Goal: Find contact information: Find contact information

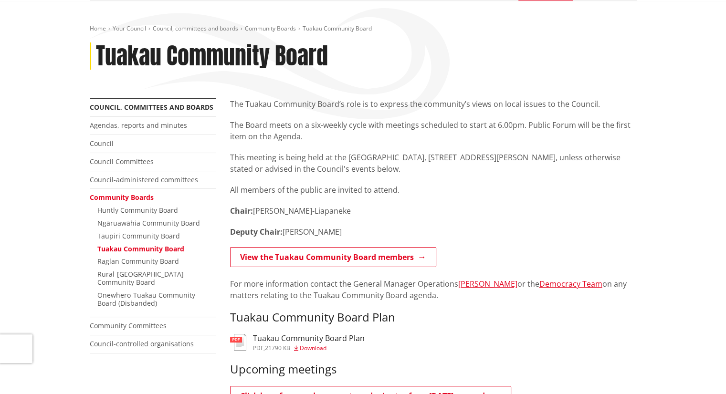
scroll to position [91, 0]
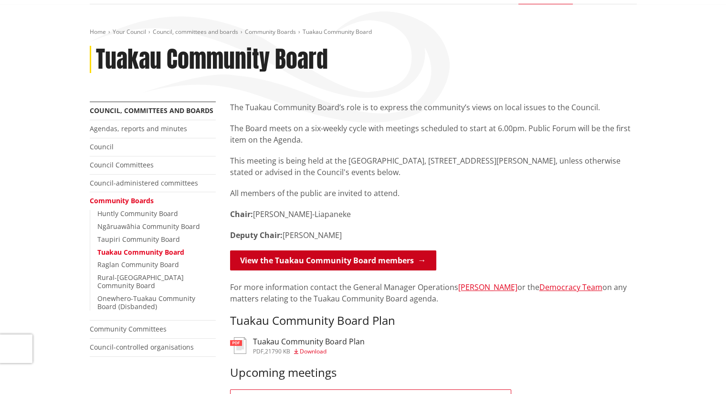
click at [342, 268] on link "View the Tuakau Community Board members" at bounding box center [333, 261] width 206 height 20
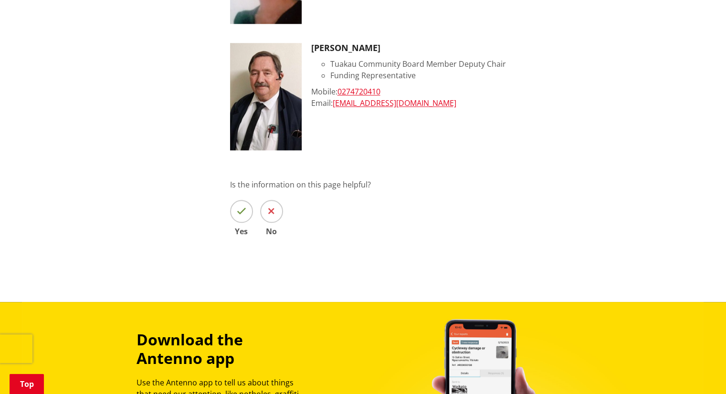
scroll to position [973, 0]
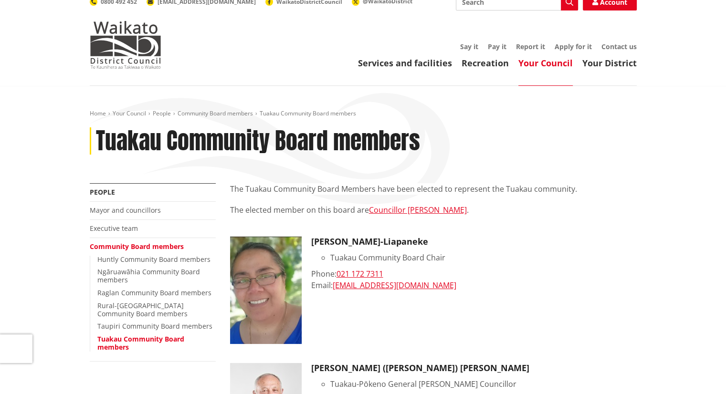
scroll to position [6, 0]
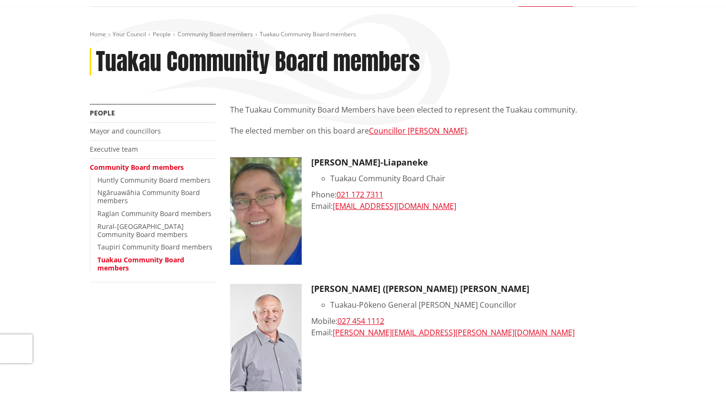
scroll to position [0, 0]
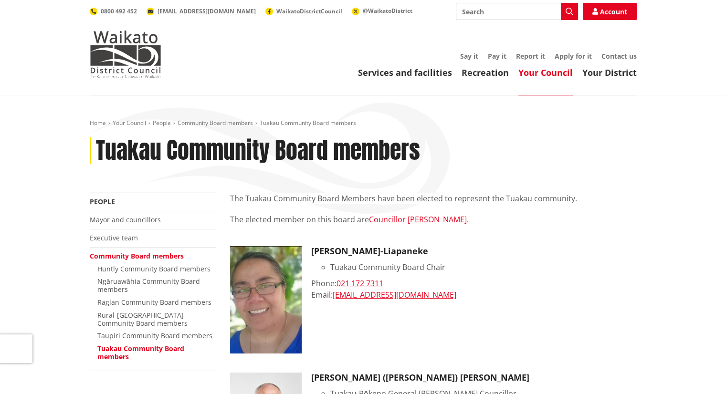
click at [403, 220] on link "Councillor Vernon Reeve" at bounding box center [418, 219] width 98 height 11
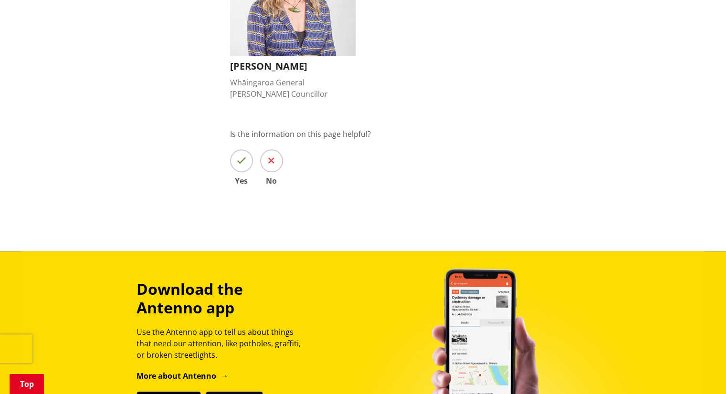
scroll to position [1111, 0]
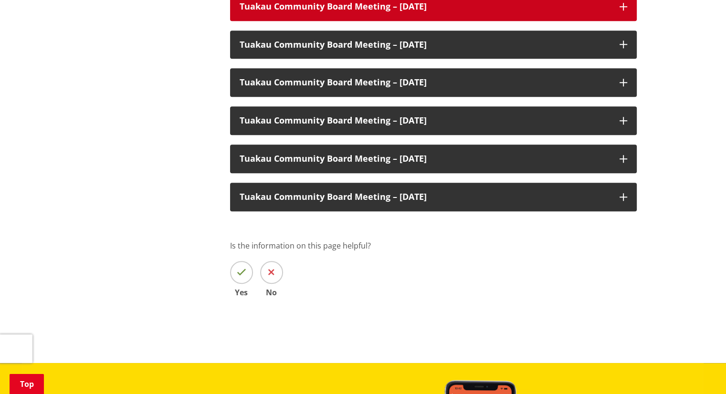
scroll to position [772, 0]
